Goal: Information Seeking & Learning: Find specific fact

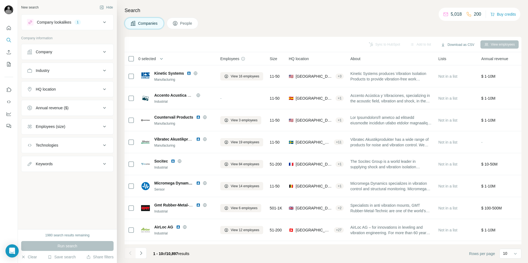
click at [87, 123] on button "Employees (size)" at bounding box center [67, 126] width 92 height 13
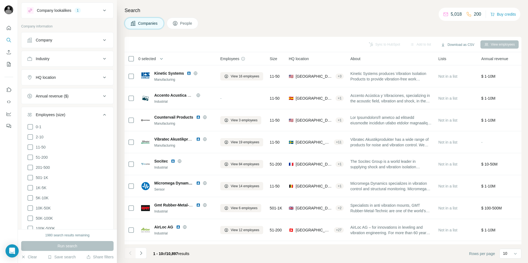
scroll to position [14, 0]
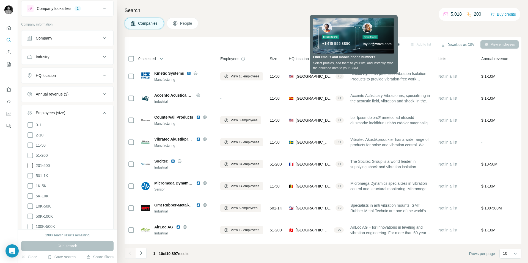
click at [31, 167] on icon at bounding box center [30, 165] width 7 height 7
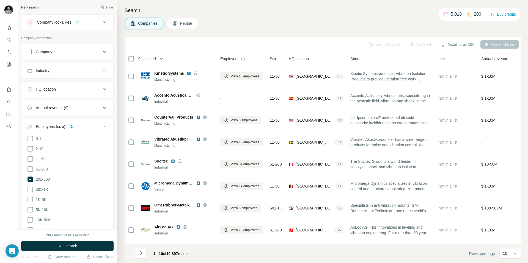
click at [101, 125] on icon at bounding box center [104, 126] width 7 height 7
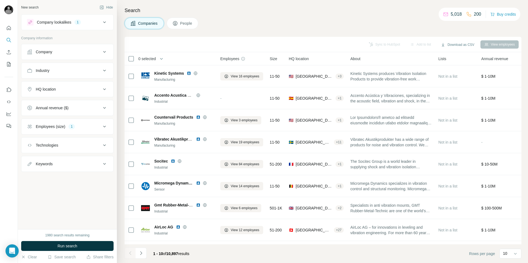
click at [101, 88] on div "HQ location" at bounding box center [64, 89] width 74 height 5
click at [79, 98] on input "text" at bounding box center [67, 103] width 81 height 10
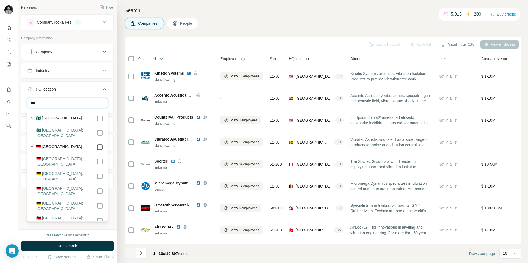
type input "***"
click at [105, 90] on icon at bounding box center [104, 90] width 3 height 2
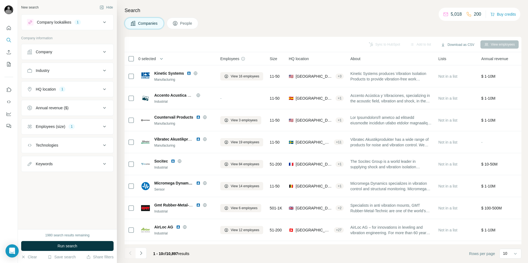
click at [100, 88] on div "HQ location 1" at bounding box center [64, 89] width 74 height 5
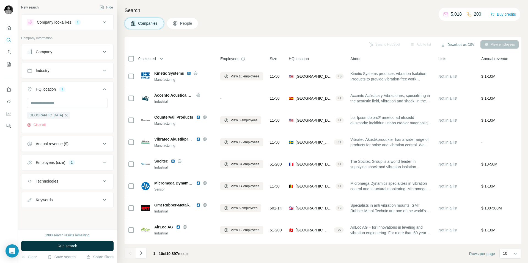
click at [100, 88] on div "HQ location 1" at bounding box center [64, 89] width 74 height 5
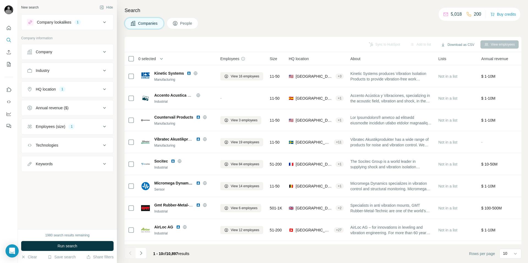
click at [76, 67] on button "Industry" at bounding box center [67, 70] width 92 height 13
click at [81, 66] on button "Industry" at bounding box center [67, 71] width 92 height 15
click at [84, 56] on button "Company" at bounding box center [67, 51] width 92 height 13
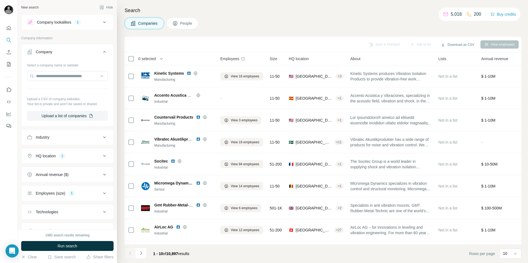
click at [82, 53] on div "Company" at bounding box center [64, 51] width 74 height 5
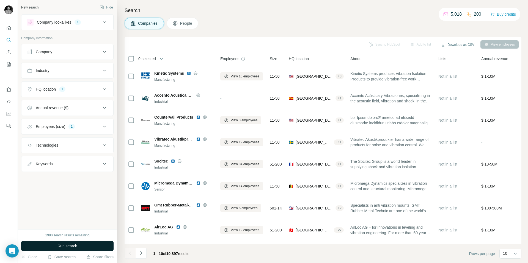
click at [77, 242] on button "Run search" at bounding box center [67, 246] width 92 height 10
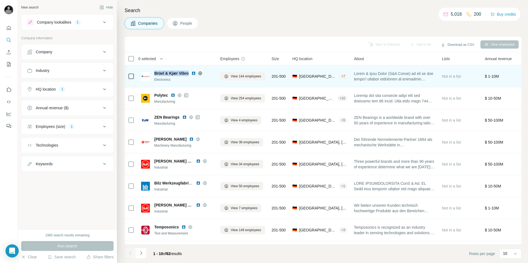
drag, startPoint x: 155, startPoint y: 73, endPoint x: 188, endPoint y: 74, distance: 33.0
click at [188, 74] on div "Brüel & Kjær Vibro" at bounding box center [183, 73] width 59 height 5
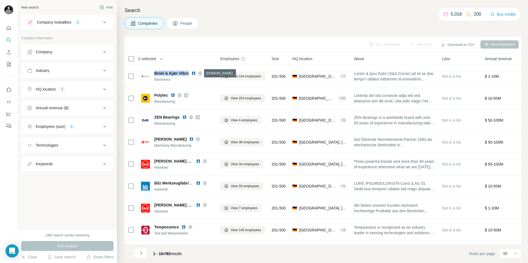
copy span "Brüel & Kjær Vibro"
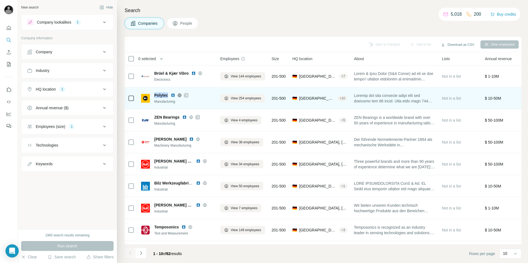
drag, startPoint x: 168, startPoint y: 94, endPoint x: 155, endPoint y: 94, distance: 13.7
click at [155, 94] on div "Polytec" at bounding box center [183, 95] width 59 height 5
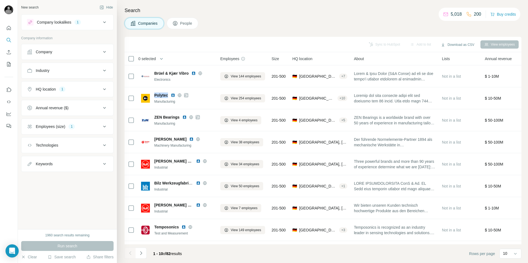
copy span "Polytec"
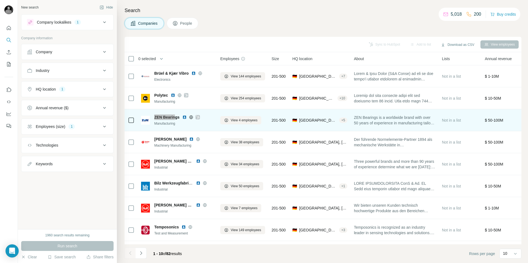
drag, startPoint x: 153, startPoint y: 118, endPoint x: 176, endPoint y: 118, distance: 23.4
click at [178, 118] on div "ZEN Bearings Manufacturing" at bounding box center [177, 121] width 73 height 12
click at [156, 116] on span "ZEN Bearings" at bounding box center [166, 117] width 25 height 5
drag, startPoint x: 155, startPoint y: 117, endPoint x: 178, endPoint y: 117, distance: 23.4
click at [178, 117] on span "ZEN Bearings" at bounding box center [166, 117] width 25 height 5
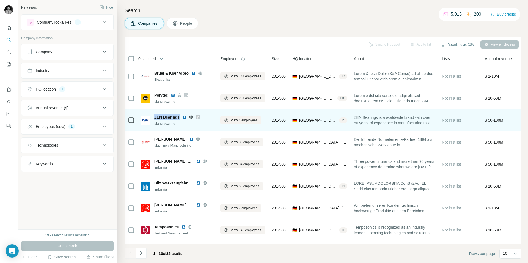
copy span "ZEN Bearings"
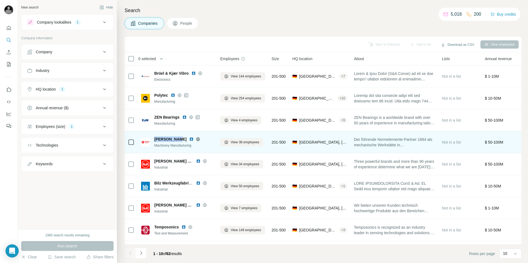
drag, startPoint x: 155, startPoint y: 140, endPoint x: 177, endPoint y: 138, distance: 21.5
click at [177, 138] on span "[PERSON_NAME]" at bounding box center [170, 139] width 32 height 5
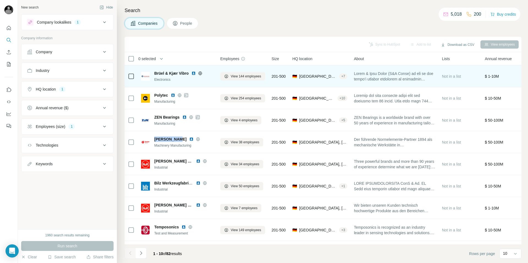
copy span "[PERSON_NAME]"
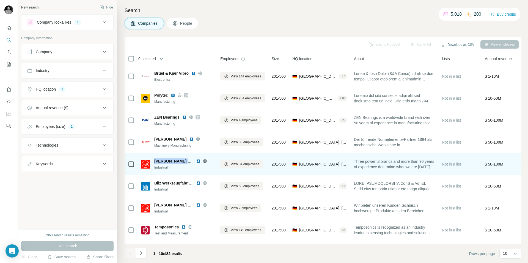
drag, startPoint x: 155, startPoint y: 161, endPoint x: 189, endPoint y: 160, distance: 34.7
click at [189, 160] on span "[PERSON_NAME] & [PERSON_NAME] Group" at bounding box center [173, 161] width 39 height 5
drag, startPoint x: 191, startPoint y: 160, endPoint x: 153, endPoint y: 160, distance: 37.7
click at [153, 160] on div "[PERSON_NAME] & [PERSON_NAME] Group Industrial" at bounding box center [177, 165] width 73 height 12
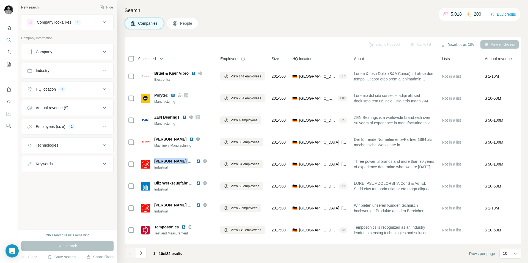
copy span "[PERSON_NAME] & [PERSON_NAME] Group"
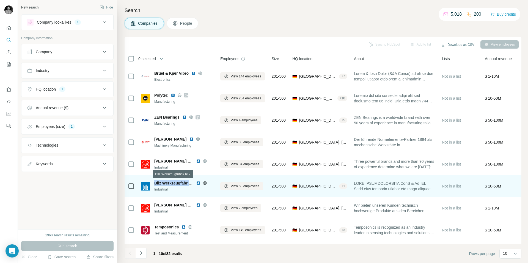
drag, startPoint x: 154, startPoint y: 184, endPoint x: 189, endPoint y: 183, distance: 35.2
click at [189, 183] on span "Bilz Werkzeugfabrik KG" at bounding box center [175, 183] width 43 height 4
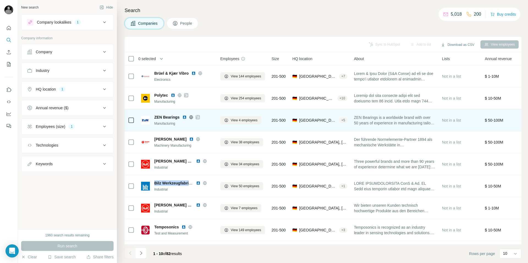
copy span "Bilz Werkzeugfabri"
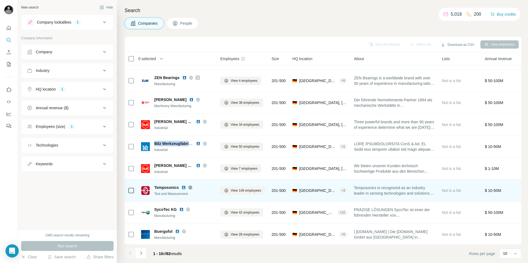
scroll to position [44, 0]
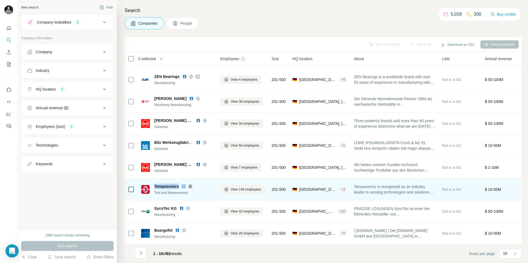
drag, startPoint x: 154, startPoint y: 182, endPoint x: 183, endPoint y: 183, distance: 28.6
click at [183, 184] on div "Temposonics" at bounding box center [183, 186] width 59 height 5
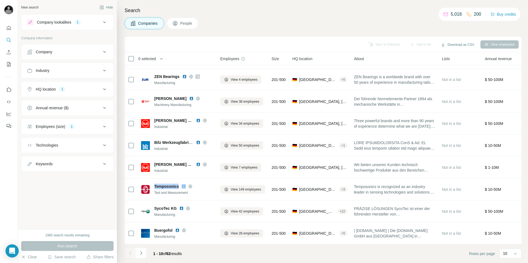
copy span "Temposonics"
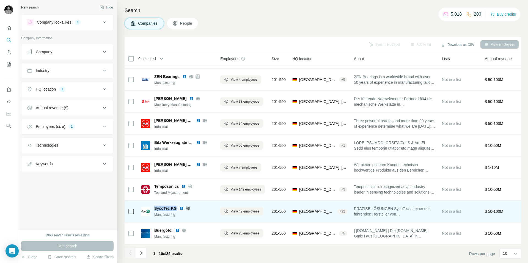
drag, startPoint x: 153, startPoint y: 205, endPoint x: 177, endPoint y: 205, distance: 23.9
click at [177, 206] on div "SycoTec KG Manufacturing" at bounding box center [177, 212] width 73 height 12
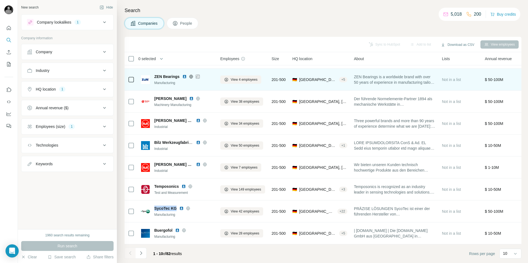
copy span "SycoTec KG"
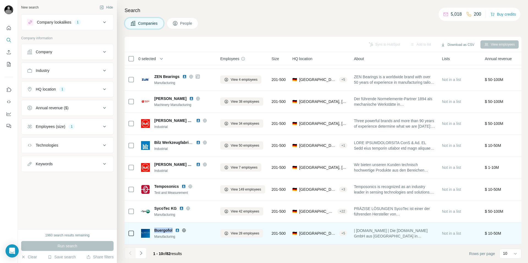
drag, startPoint x: 155, startPoint y: 227, endPoint x: 172, endPoint y: 227, distance: 17.6
click at [172, 228] on div "Buergofol" at bounding box center [183, 230] width 59 height 5
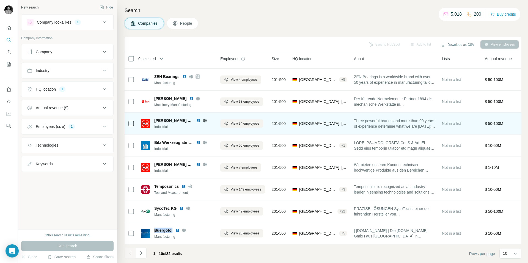
copy span "Buergofol"
